Goal: Task Accomplishment & Management: Use online tool/utility

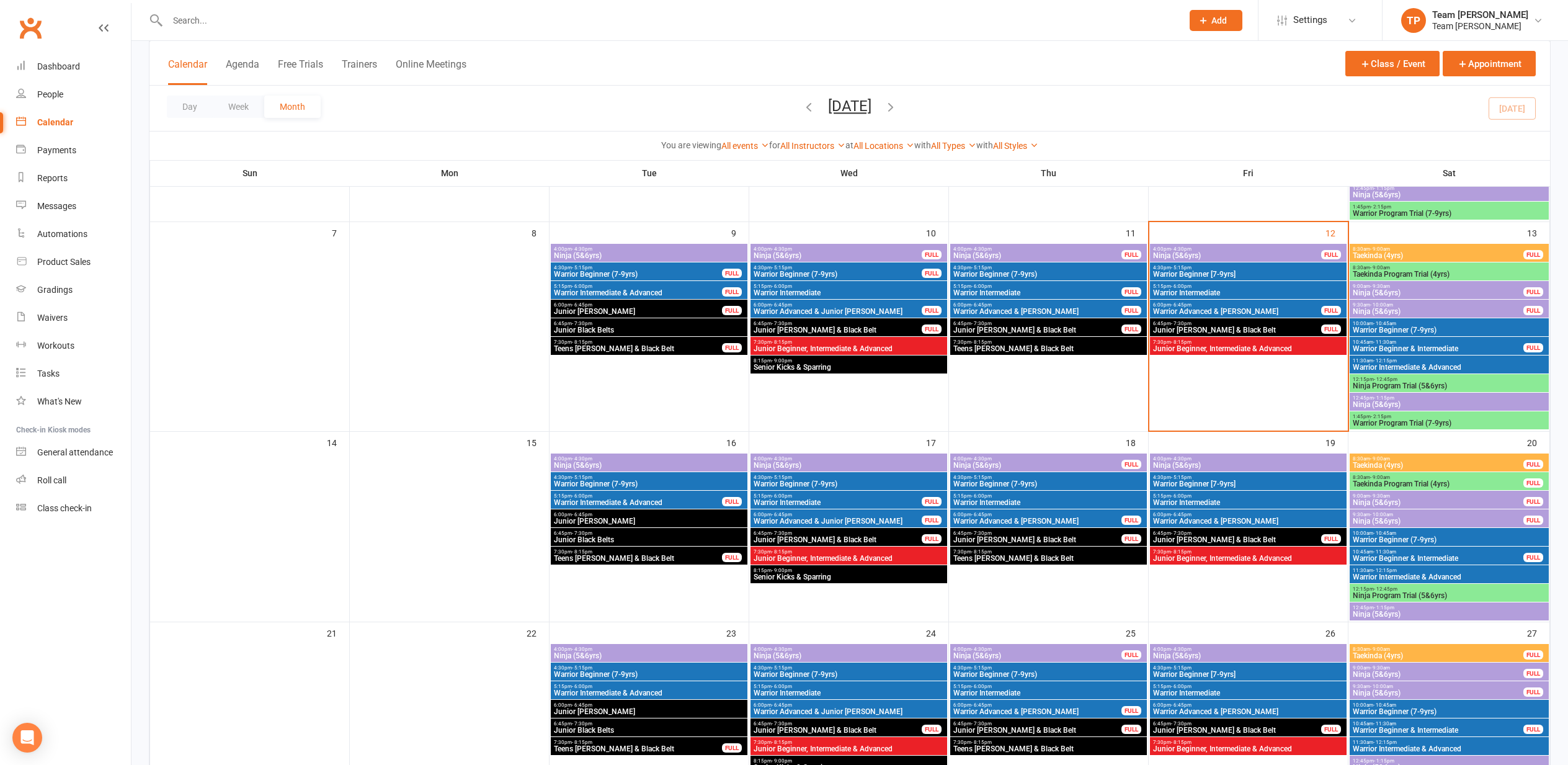
scroll to position [222, 0]
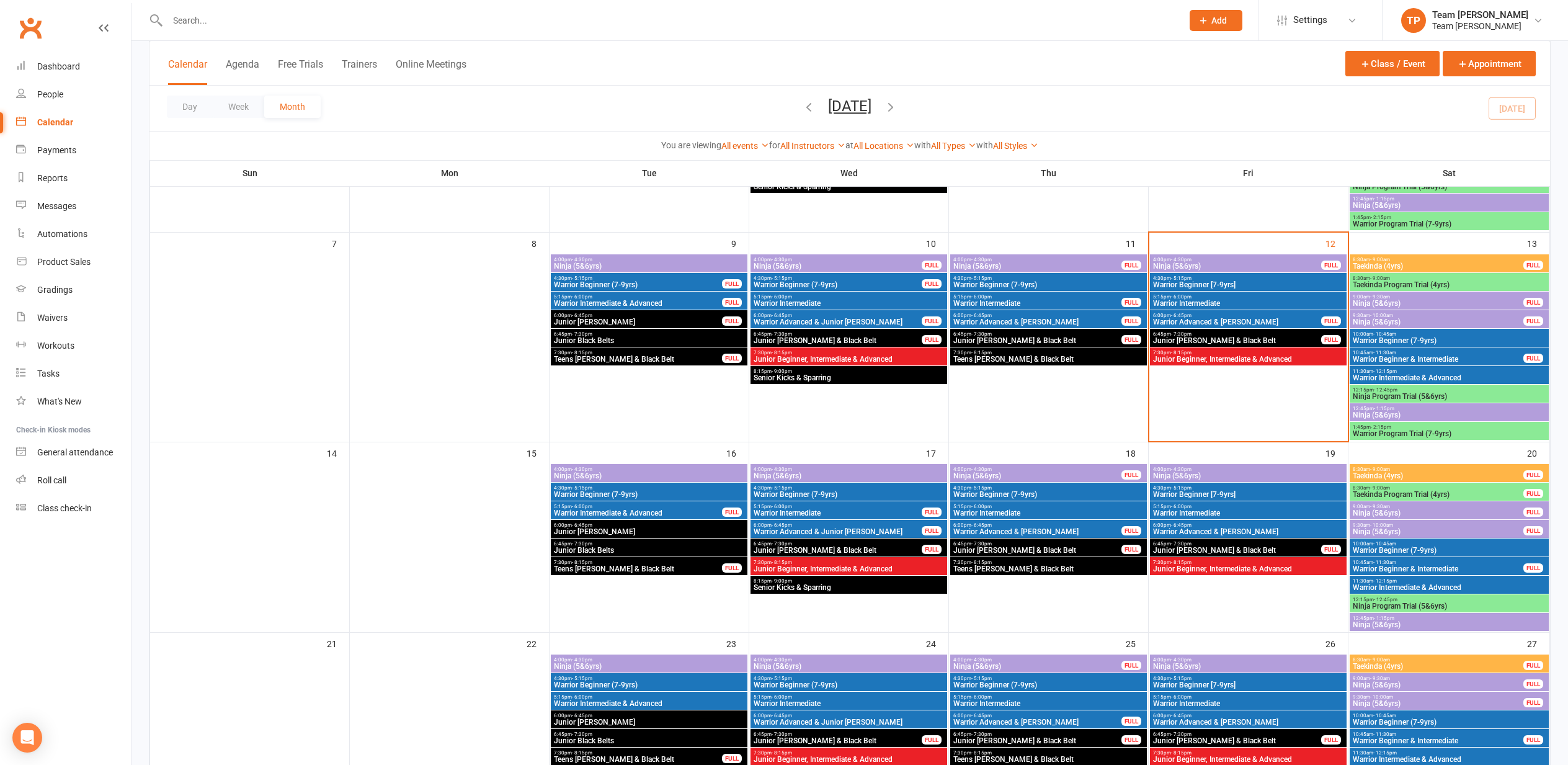
click at [1161, 260] on span "4:00pm - 4:30pm" at bounding box center [1237, 259] width 169 height 6
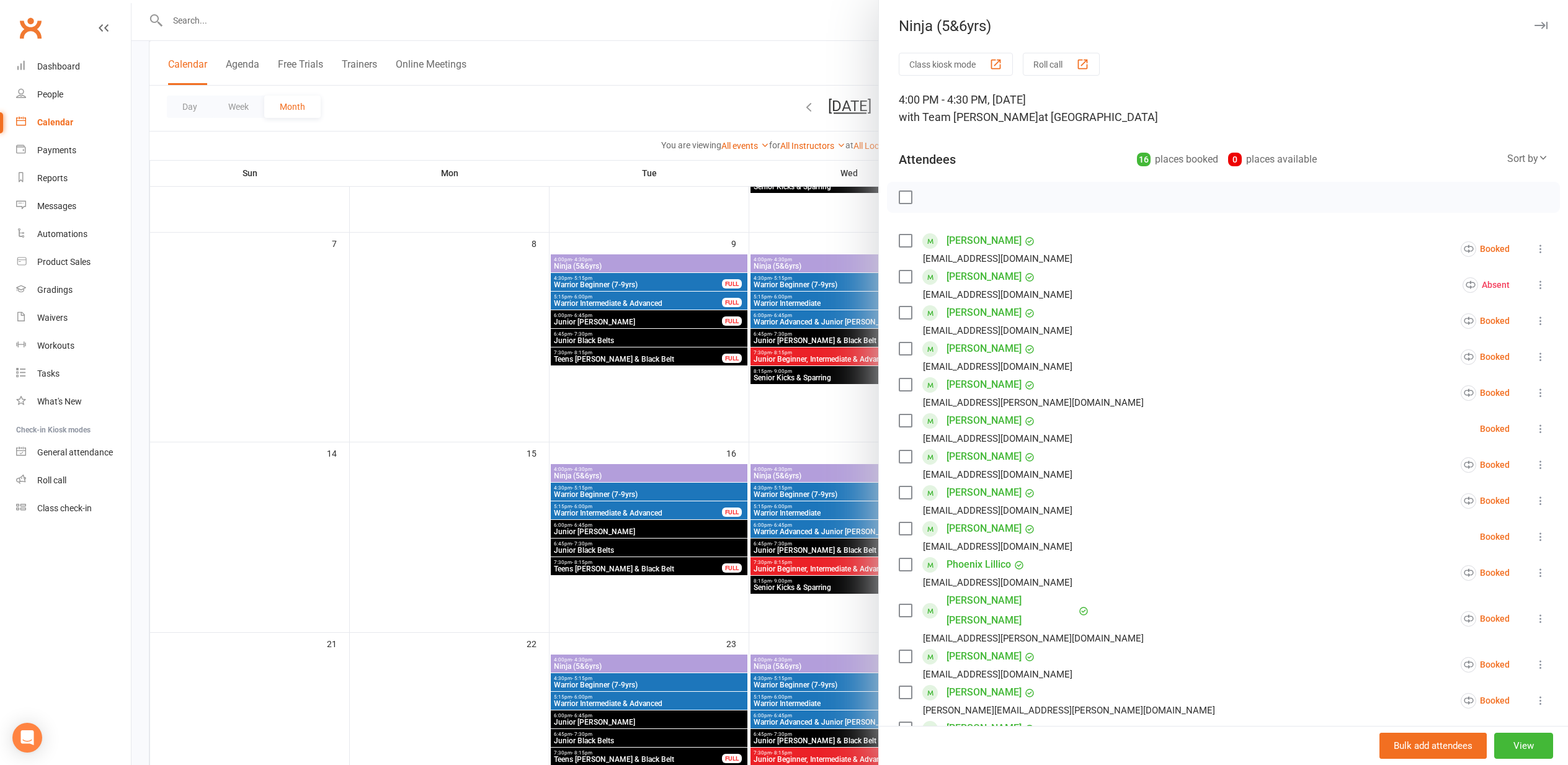
click at [1087, 58] on div "button" at bounding box center [1082, 64] width 13 height 13
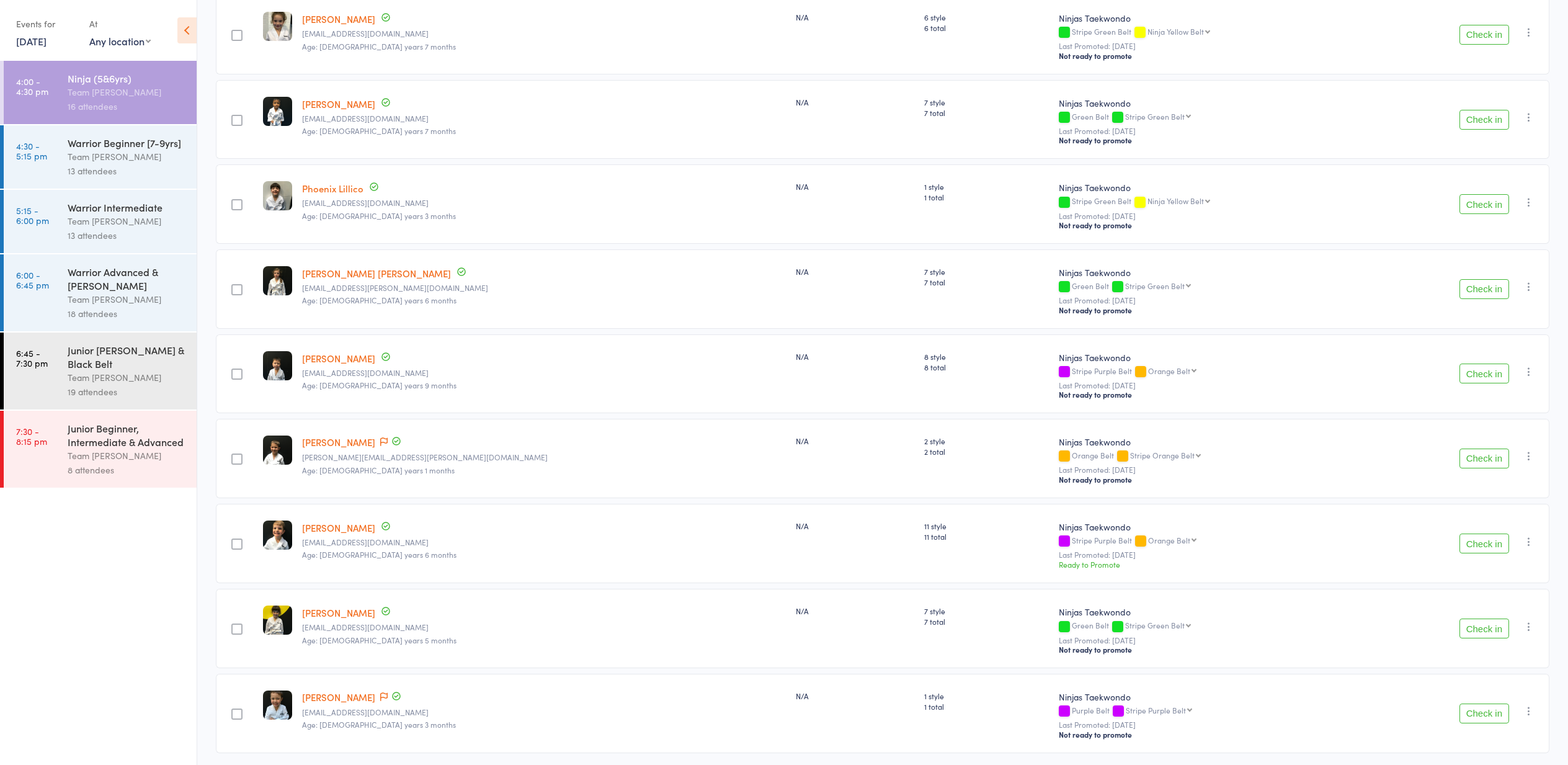
scroll to position [803, 0]
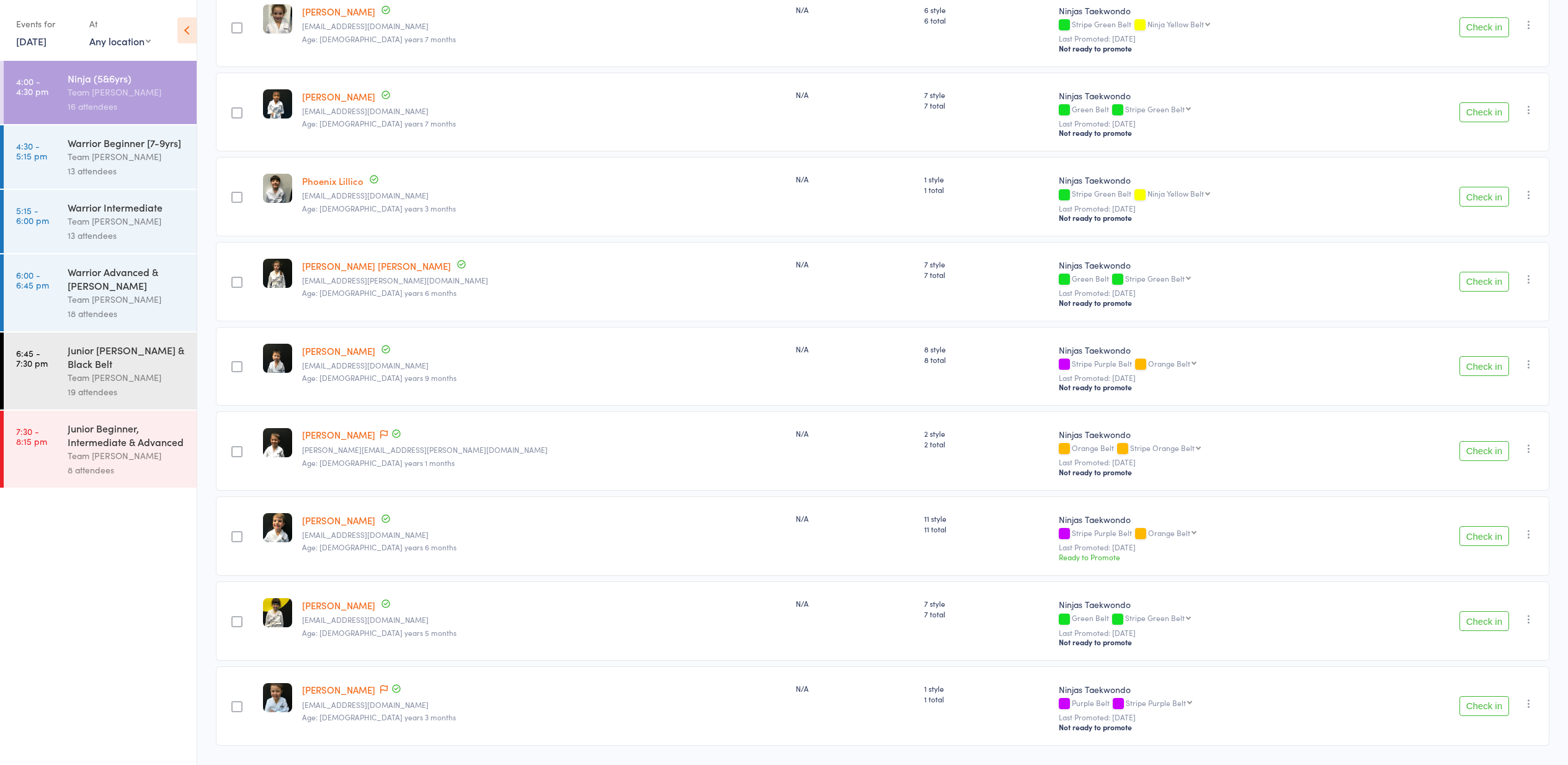
click at [169, 175] on div "13 attendees" at bounding box center [126, 170] width 118 height 14
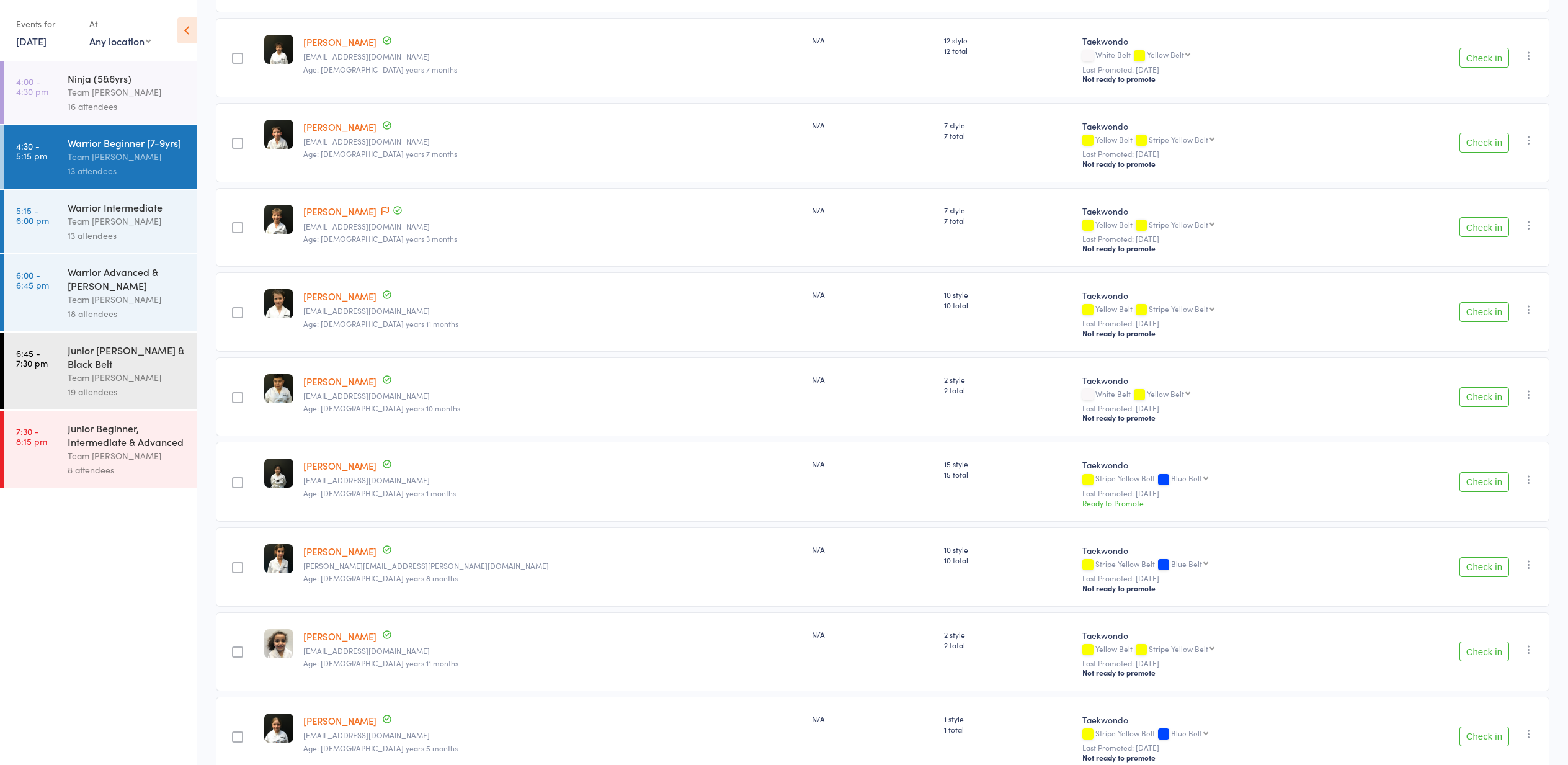
scroll to position [526, 0]
click at [79, 239] on div "13 attendees" at bounding box center [126, 235] width 118 height 14
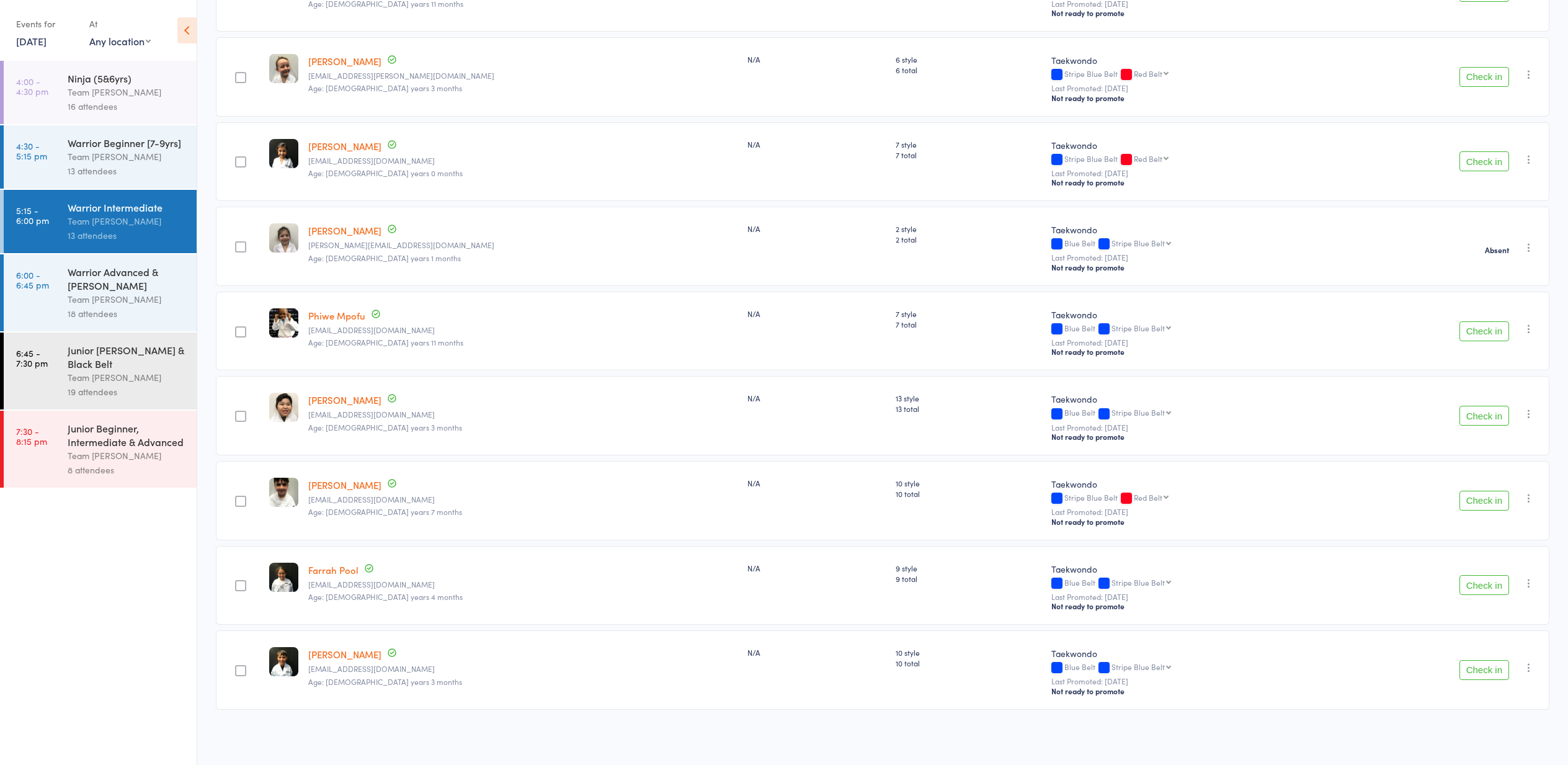
scroll to position [596, 0]
click at [108, 317] on div "18 attendees" at bounding box center [126, 313] width 118 height 14
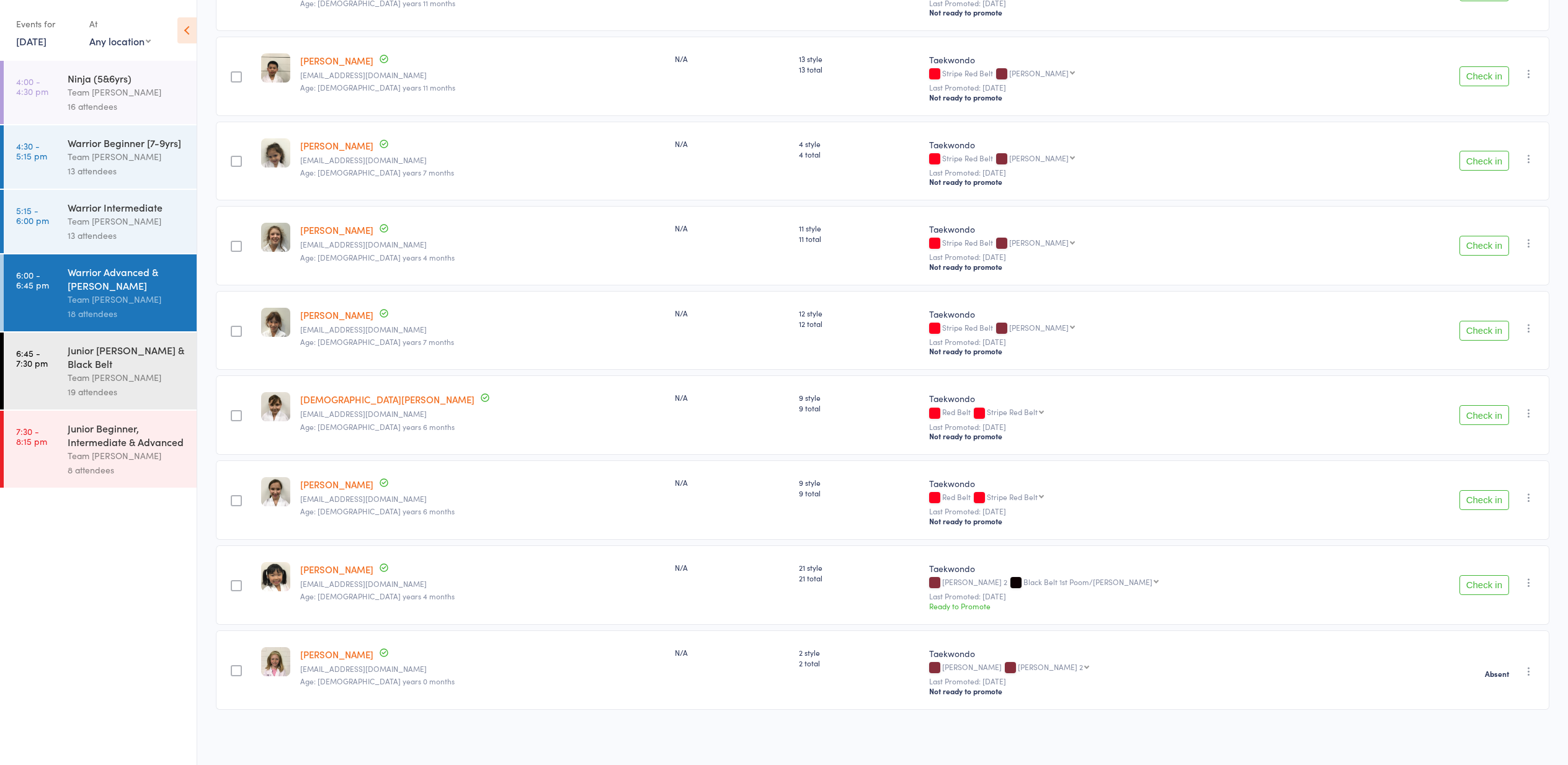
scroll to position [1021, 0]
click at [17, 365] on time "6:45 - 7:30 pm" at bounding box center [32, 357] width 32 height 20
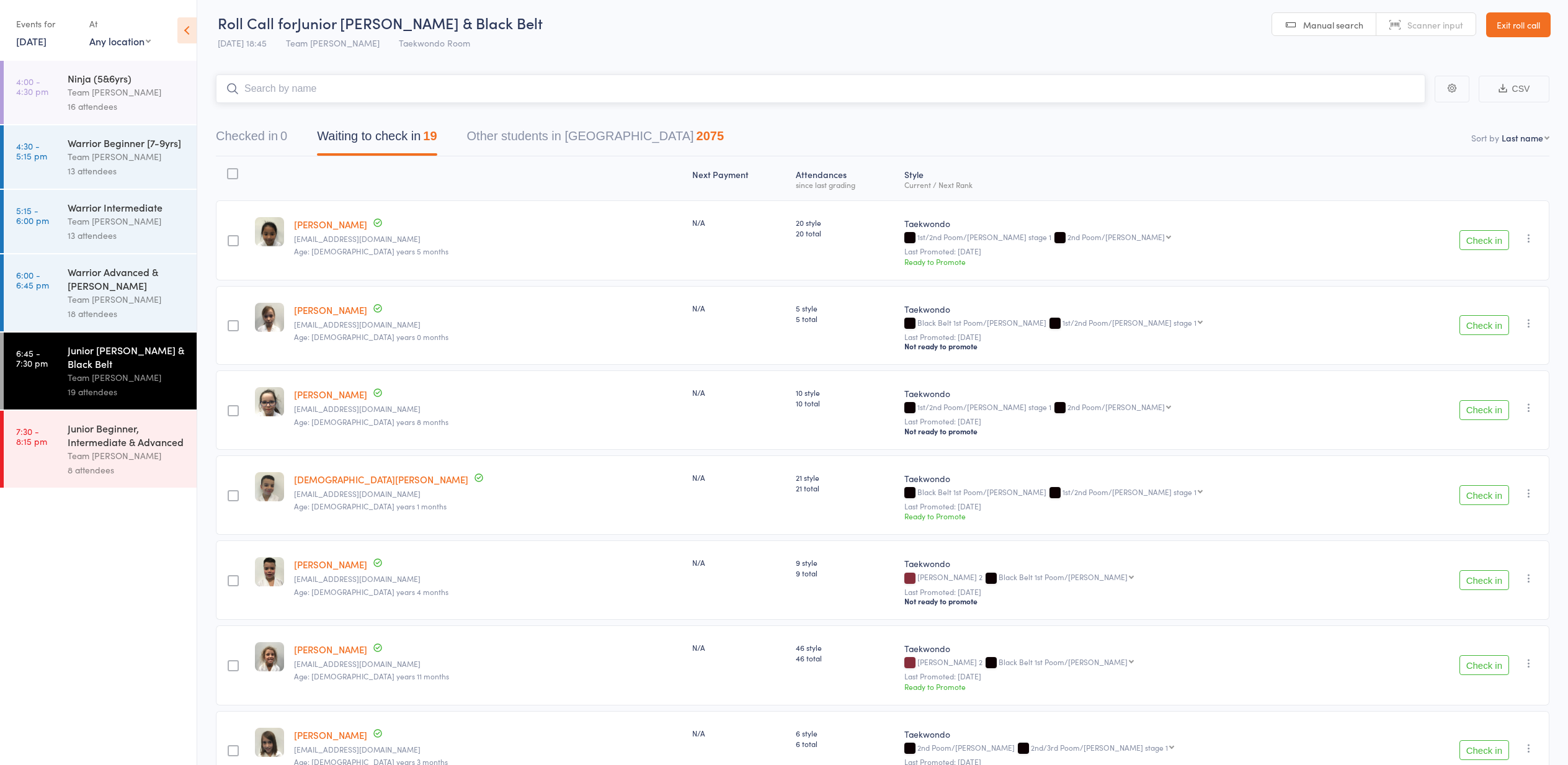
scroll to position [4, 0]
click at [163, 88] on div "Team [PERSON_NAME]" at bounding box center [126, 92] width 118 height 14
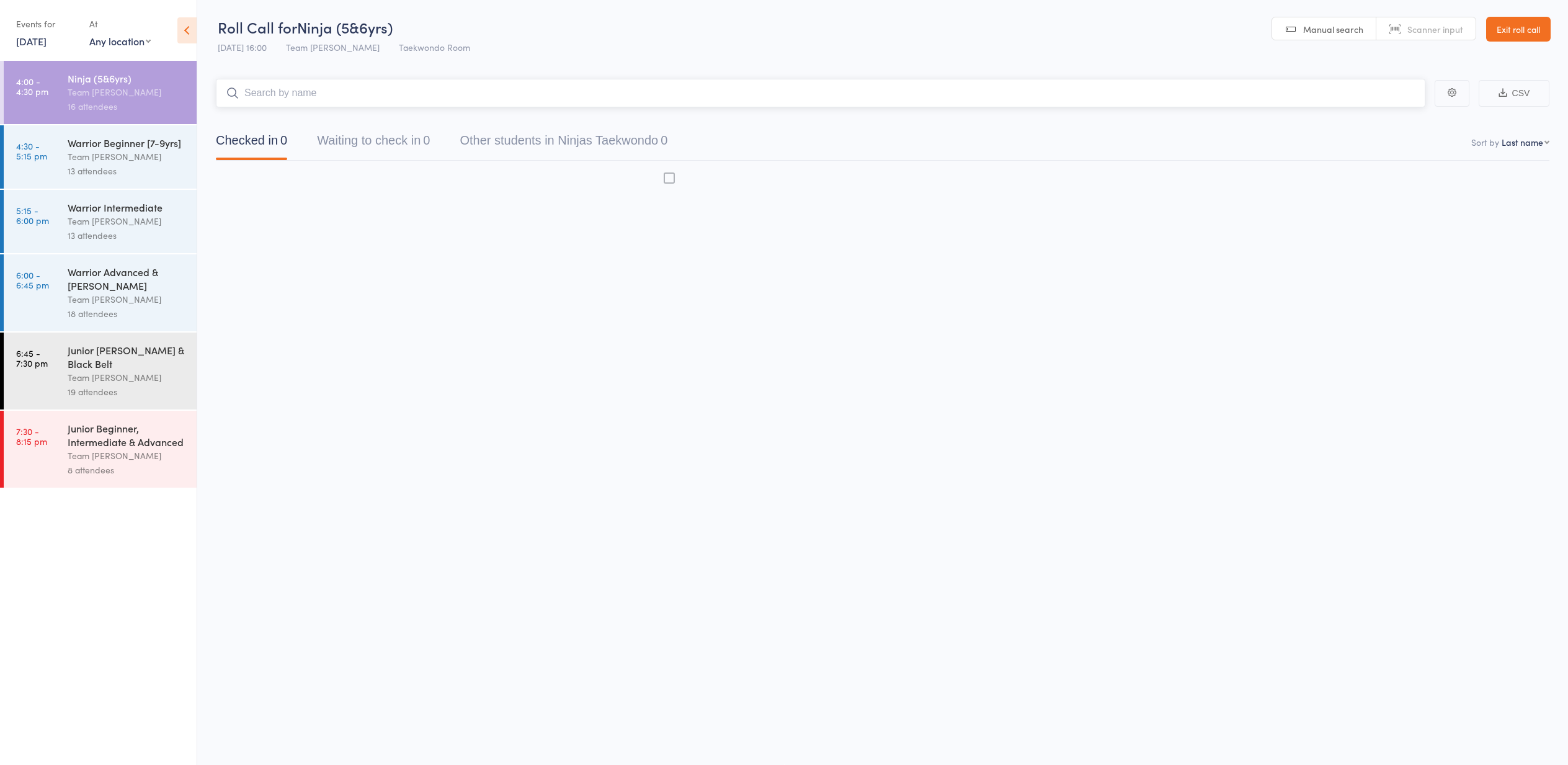
scroll to position [1, 0]
